Goal: Check status: Check status

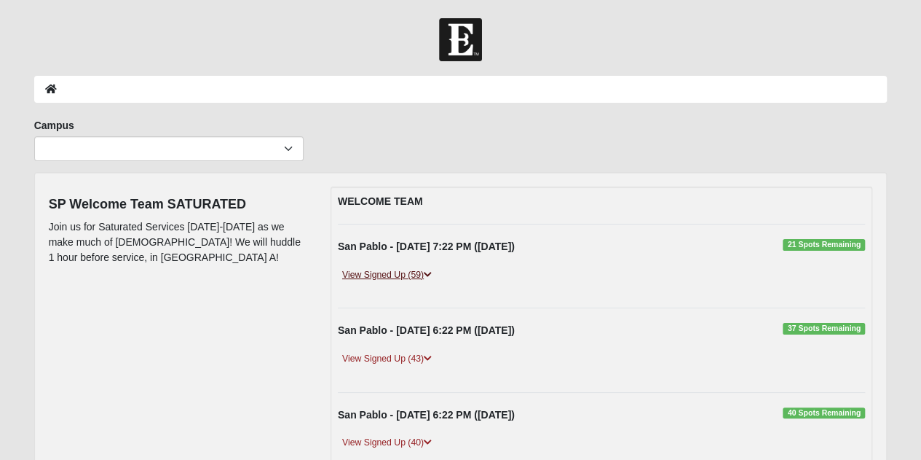
click at [424, 277] on link "View Signed Up (59)" at bounding box center [387, 274] width 98 height 15
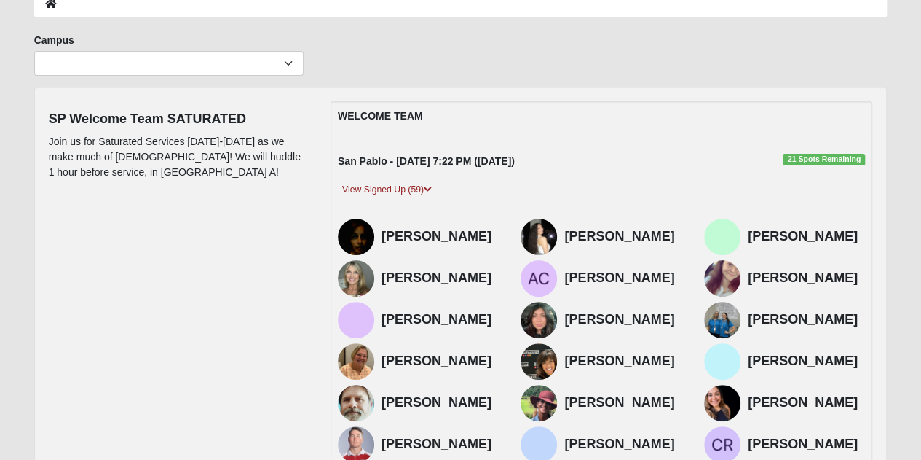
scroll to position [92, 0]
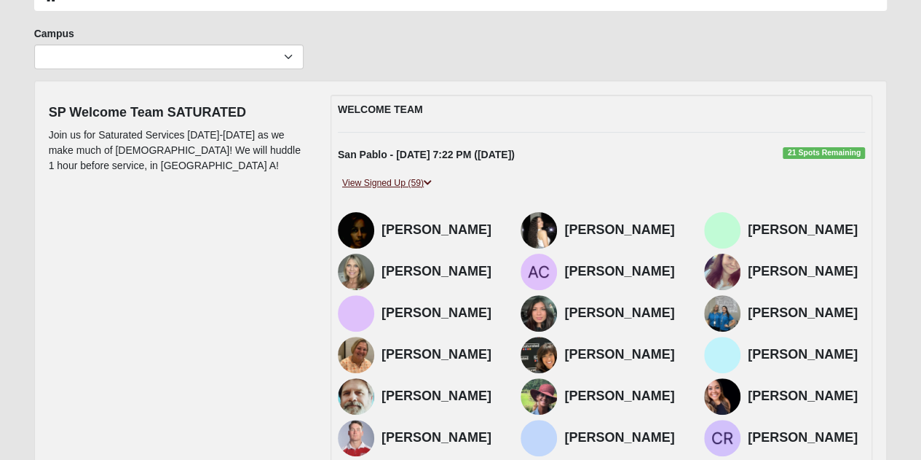
click at [411, 184] on link "View Signed Up (59)" at bounding box center [387, 182] width 98 height 15
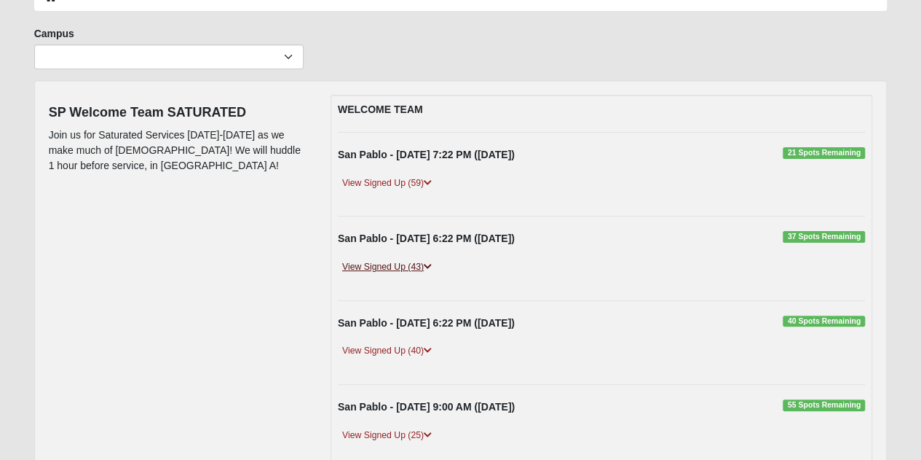
click at [407, 269] on link "View Signed Up (43)" at bounding box center [387, 266] width 98 height 15
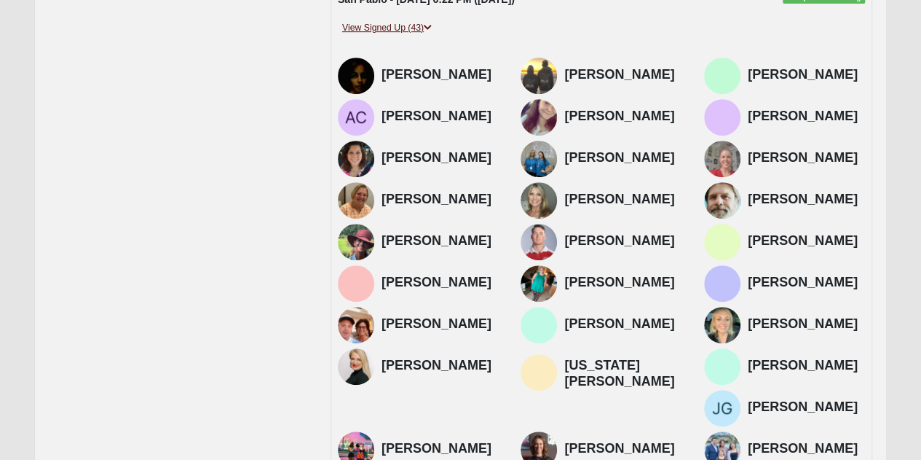
scroll to position [134, 0]
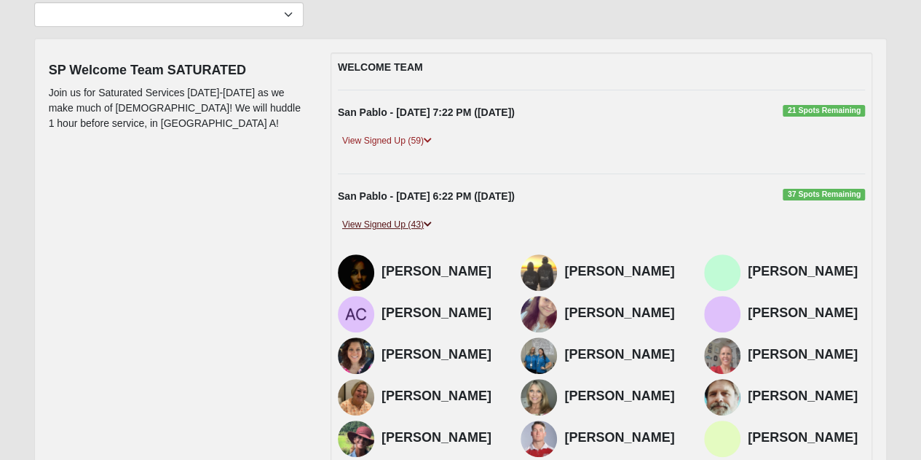
click at [424, 218] on link "View Signed Up (43)" at bounding box center [387, 224] width 98 height 15
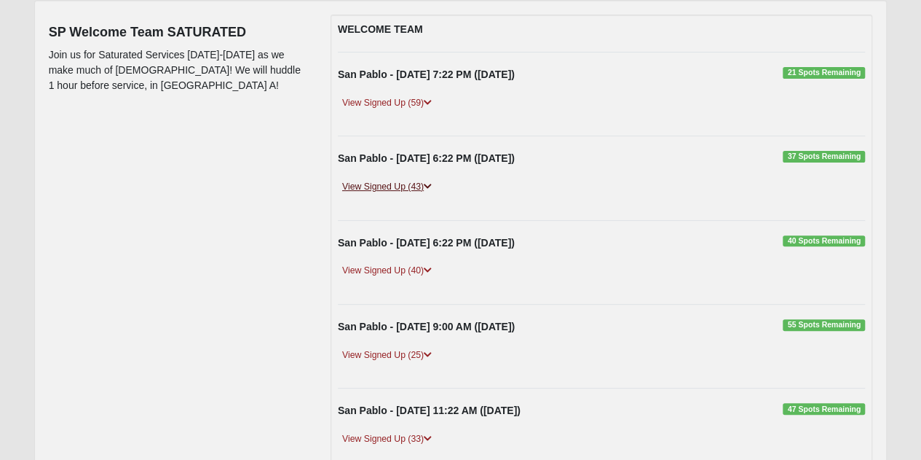
scroll to position [173, 0]
click at [390, 262] on link "View Signed Up (40)" at bounding box center [387, 269] width 98 height 15
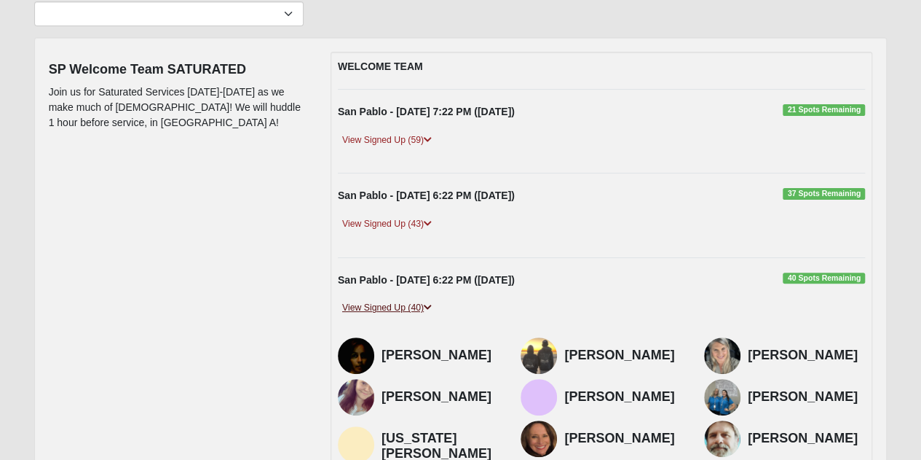
scroll to position [134, 0]
click at [395, 221] on link "View Signed Up (43)" at bounding box center [387, 224] width 98 height 15
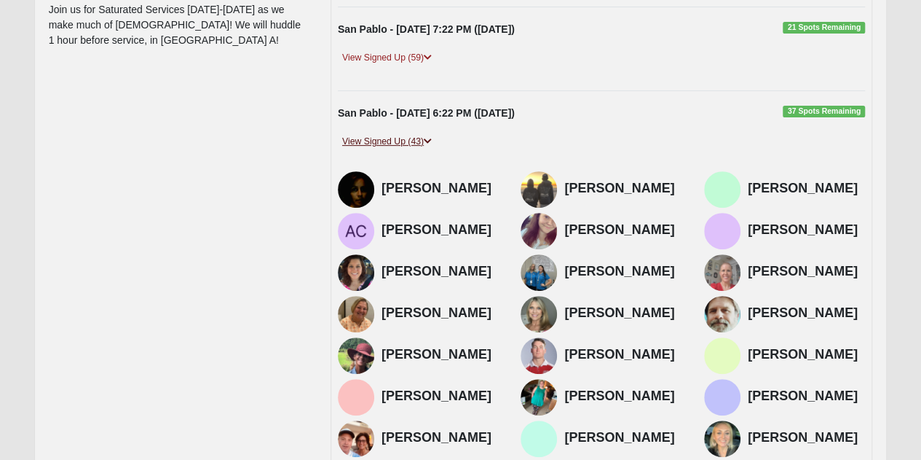
scroll to position [213, 0]
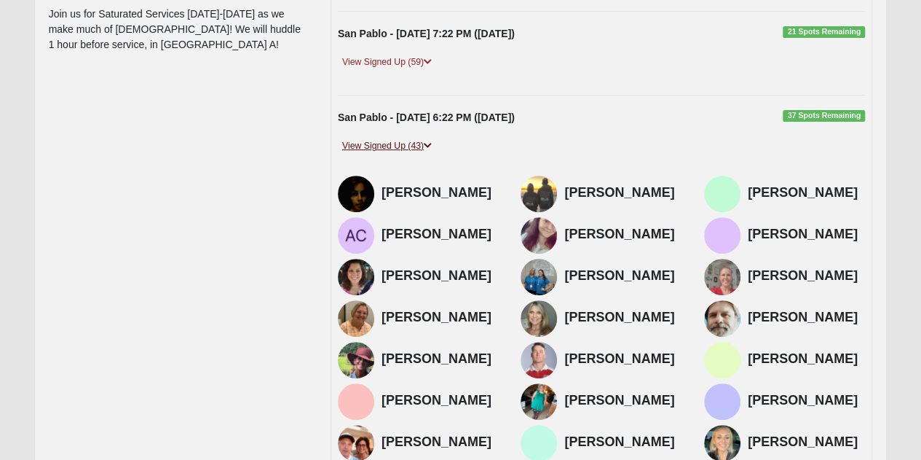
click at [399, 151] on link "View Signed Up (43)" at bounding box center [387, 145] width 98 height 15
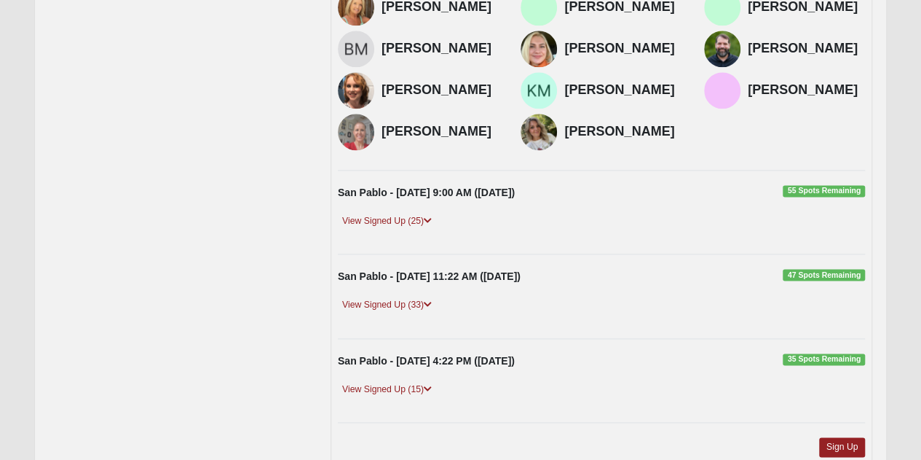
scroll to position [989, 0]
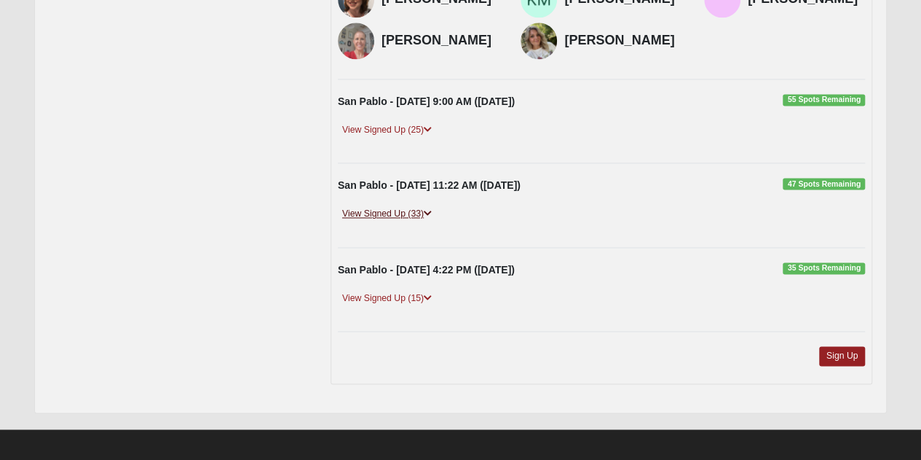
click at [401, 215] on link "View Signed Up (33)" at bounding box center [387, 213] width 98 height 15
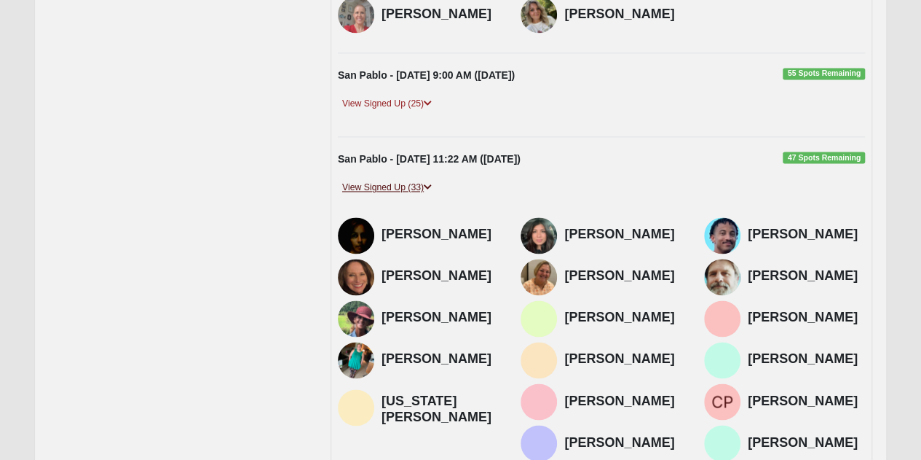
scroll to position [1015, 0]
click at [401, 183] on link "View Signed Up (33)" at bounding box center [387, 187] width 98 height 15
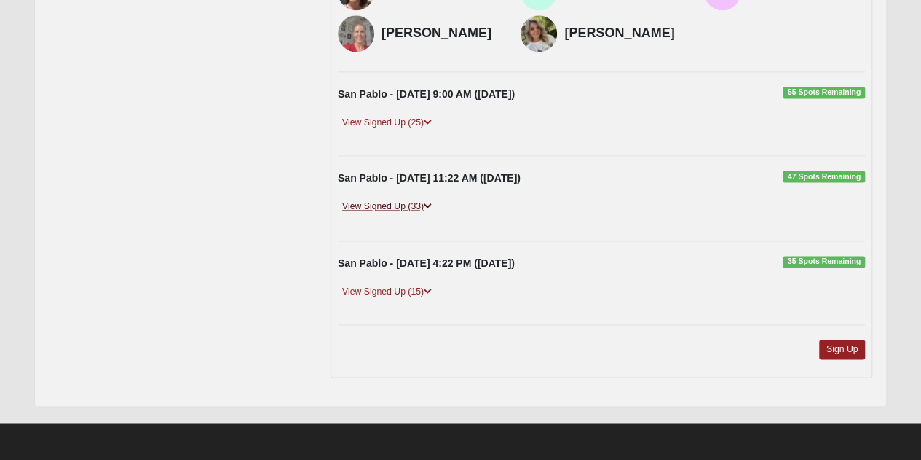
scroll to position [989, 0]
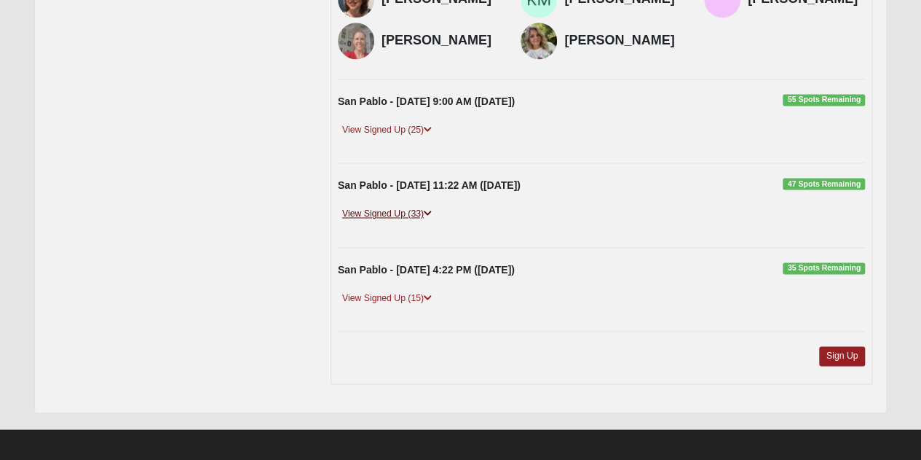
click at [401, 183] on strong "San Pablo - [DATE] 11:22 AM ([DATE])" at bounding box center [429, 185] width 183 height 12
click at [402, 134] on div "View Signed Up (25)" at bounding box center [602, 135] width 550 height 26
click at [402, 126] on link "View Signed Up (25)" at bounding box center [387, 129] width 98 height 15
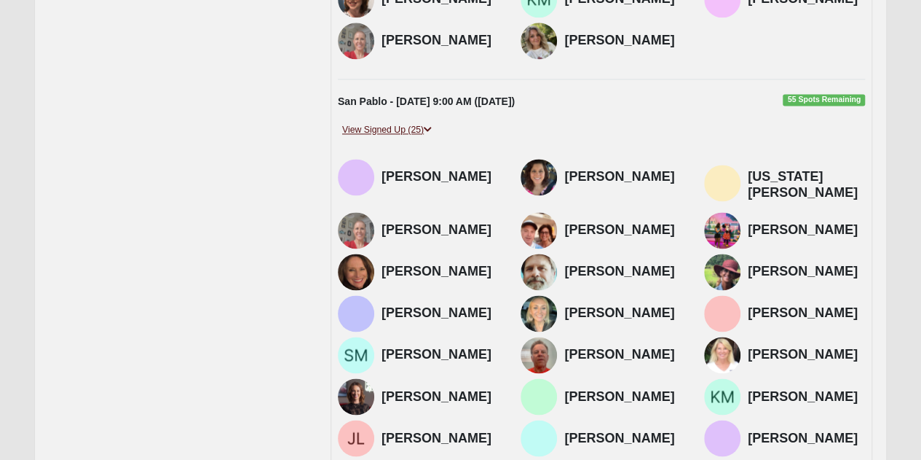
click at [402, 127] on link "View Signed Up (25)" at bounding box center [387, 129] width 98 height 15
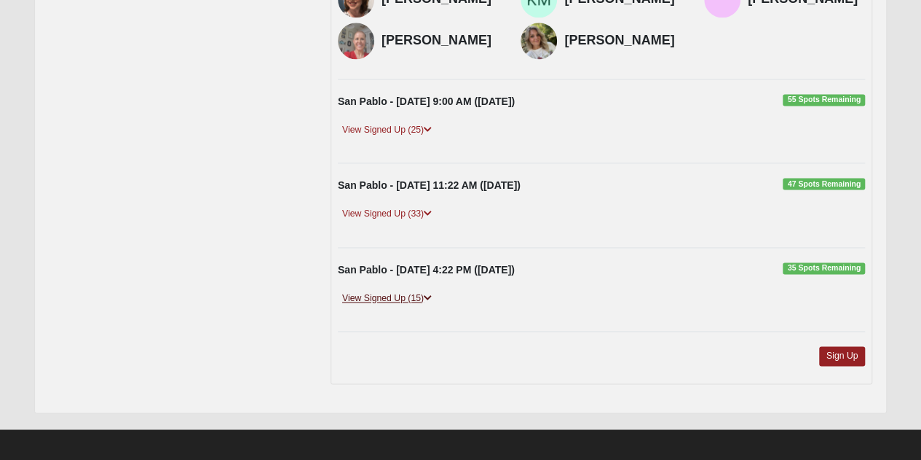
click at [398, 291] on link "View Signed Up (15)" at bounding box center [387, 298] width 98 height 15
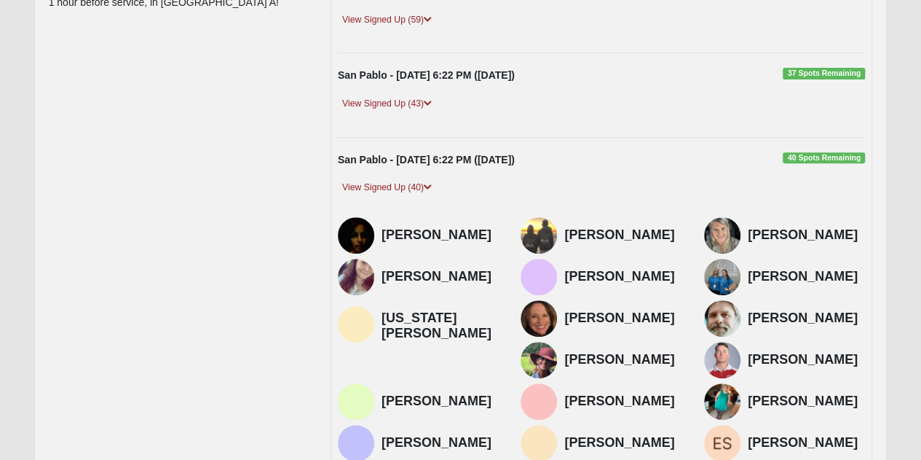
scroll to position [253, 0]
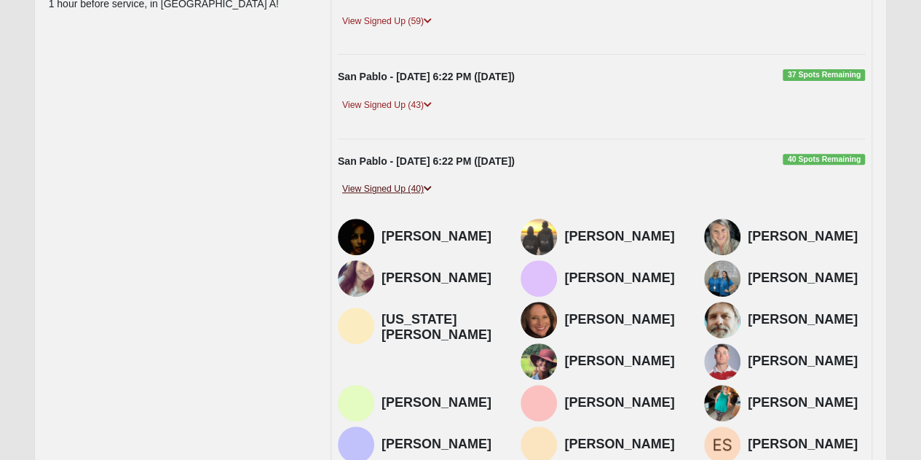
click at [398, 193] on link "View Signed Up (40)" at bounding box center [387, 188] width 98 height 15
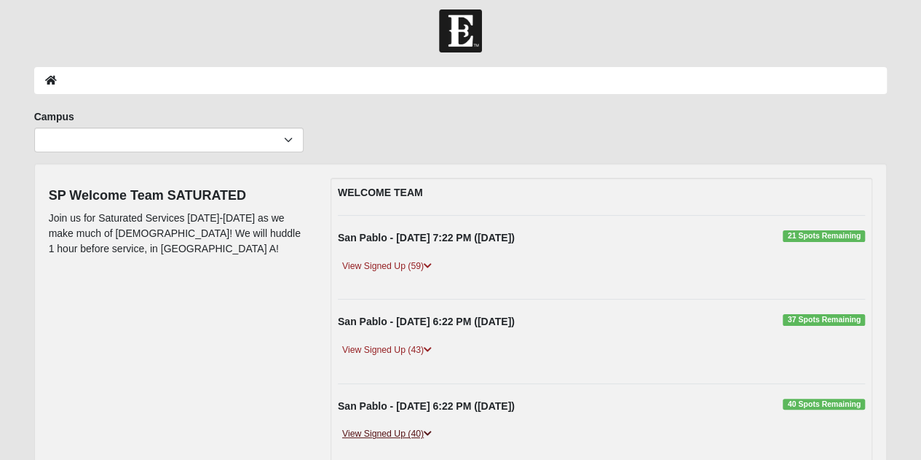
scroll to position [0, 0]
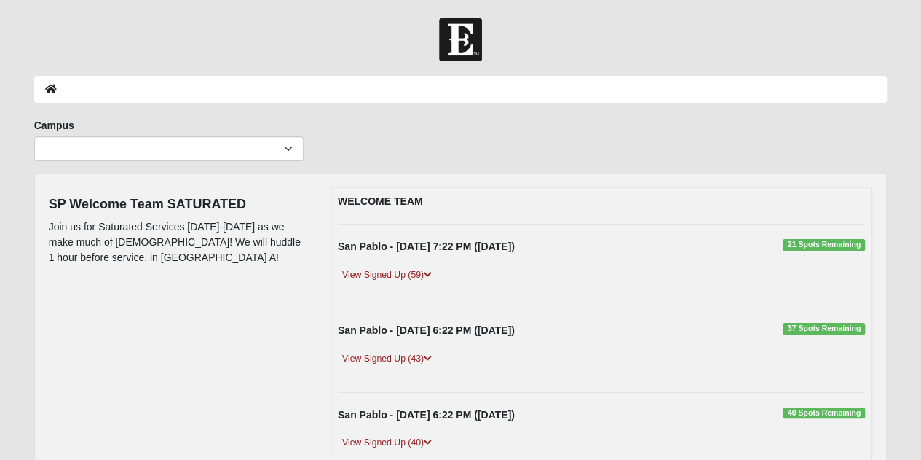
click at [454, 47] on img at bounding box center [460, 39] width 43 height 43
